Goal: Find contact information: Find contact information

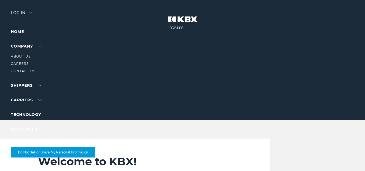
click at [23, 57] on link "About Us" at bounding box center [21, 56] width 20 height 4
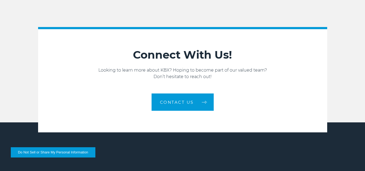
scroll to position [809, 0]
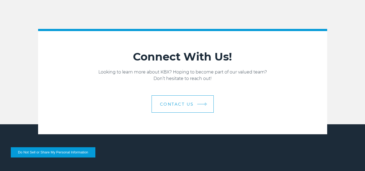
click at [197, 102] on link "Contact us" at bounding box center [183, 103] width 62 height 17
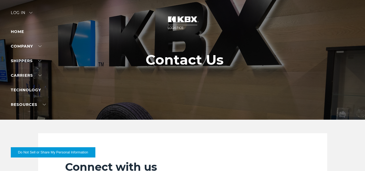
click at [186, 19] on img at bounding box center [182, 23] width 41 height 24
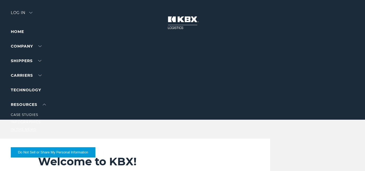
click at [33, 129] on link "In The News" at bounding box center [23, 129] width 25 height 4
